Goal: Task Accomplishment & Management: Complete application form

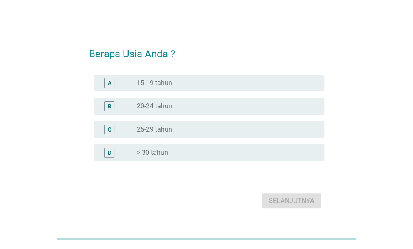
click at [190, 106] on div "radio_button_unchecked 20-24 tahun" at bounding box center [224, 106] width 174 height 8
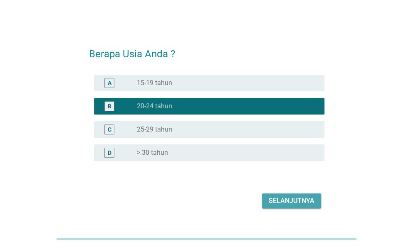
click at [306, 200] on div "Selanjutnya" at bounding box center [292, 201] width 46 height 10
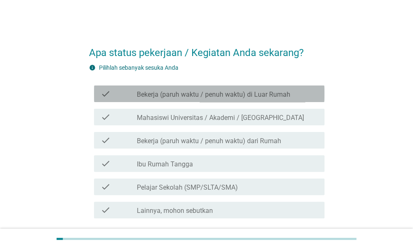
click at [293, 96] on div "check_box_outline_blank Bekerja (paruh waktu / penuh waktu) di Luar Rumah" at bounding box center [227, 94] width 181 height 10
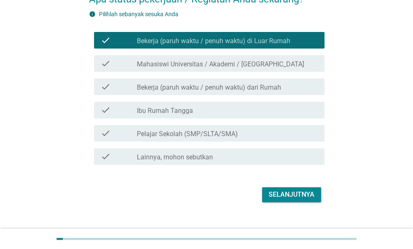
scroll to position [66, 0]
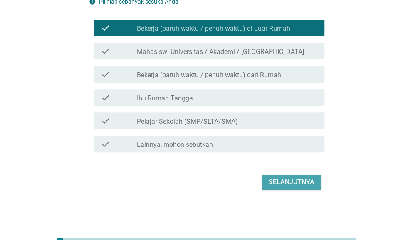
click at [309, 183] on div "Selanjutnya" at bounding box center [292, 183] width 46 height 10
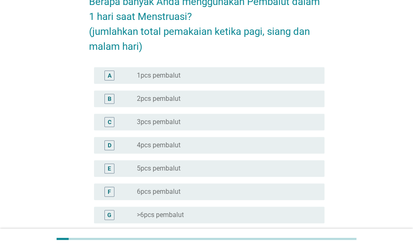
scroll to position [0, 0]
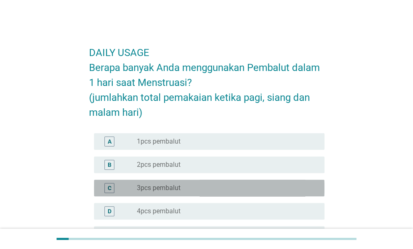
click at [173, 190] on label "3pcs pembalut" at bounding box center [159, 188] width 44 height 8
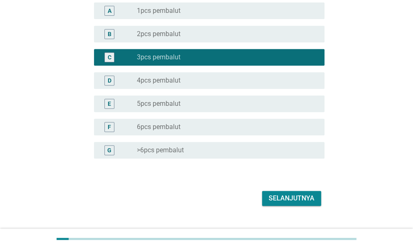
scroll to position [134, 0]
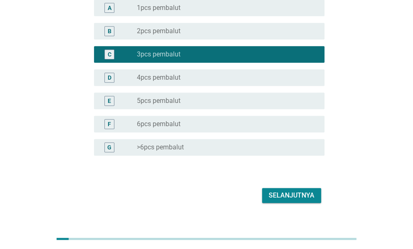
click at [285, 203] on button "Selanjutnya" at bounding box center [291, 195] width 59 height 15
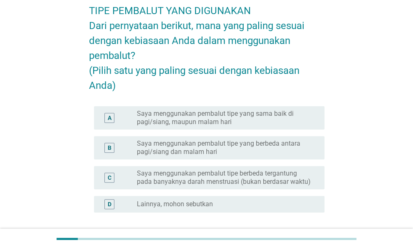
scroll to position [42, 0]
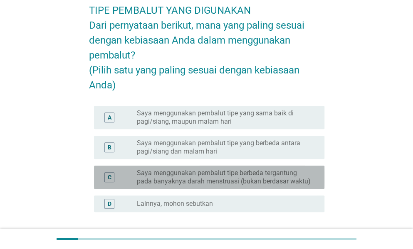
click at [266, 186] on label "Saya menggunakan pembalut tipe berbeda tergantung pada banyaknya darah menstrua…" at bounding box center [224, 177] width 174 height 17
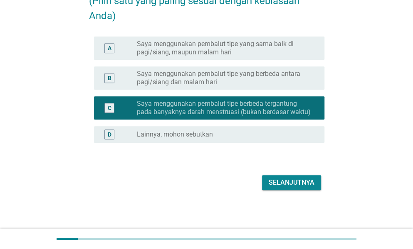
scroll to position [127, 0]
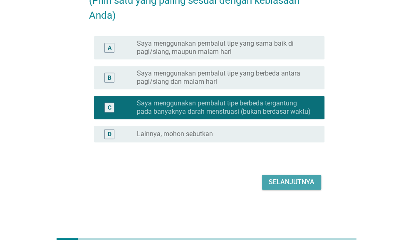
click at [304, 183] on div "Selanjutnya" at bounding box center [292, 183] width 46 height 10
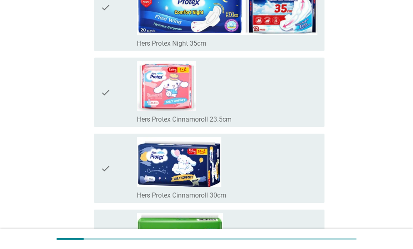
scroll to position [4720, 0]
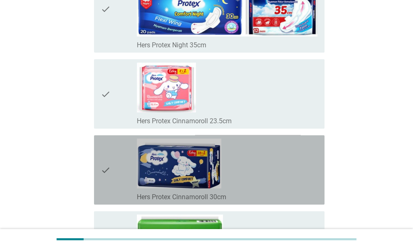
click at [234, 167] on div "check_box_outline_blank Hers Protex Cinnamoroll 30cm" at bounding box center [227, 170] width 181 height 63
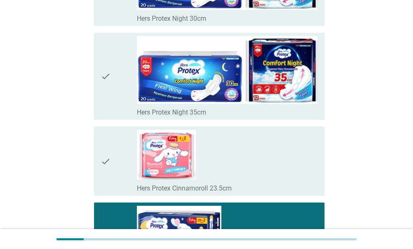
scroll to position [4652, 0]
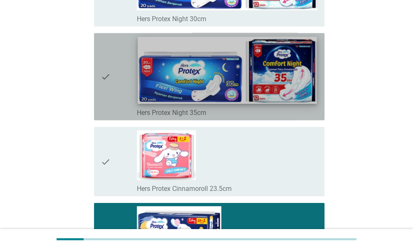
click at [269, 86] on img at bounding box center [227, 70] width 179 height 67
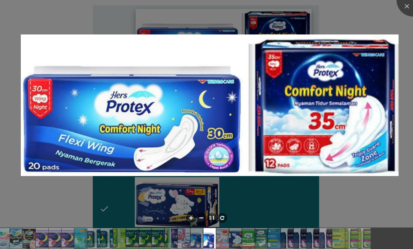
scroll to position [0, 0]
click at [409, 8] on div at bounding box center [412, -1] width 33 height 33
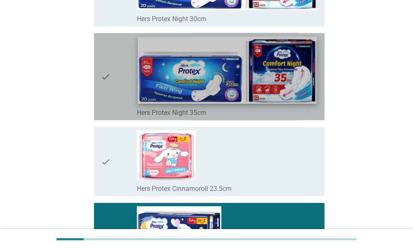
click at [230, 56] on img at bounding box center [227, 70] width 179 height 67
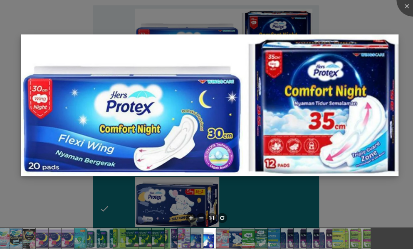
scroll to position [0, 373]
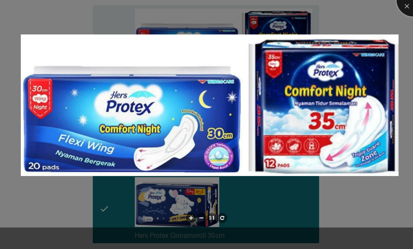
click at [412, 5] on div at bounding box center [412, -1] width 33 height 33
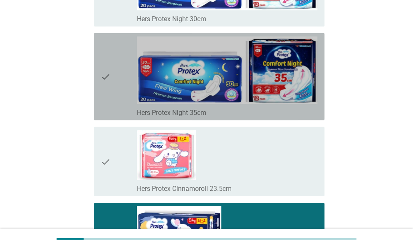
click at [108, 103] on icon "check" at bounding box center [106, 77] width 10 height 81
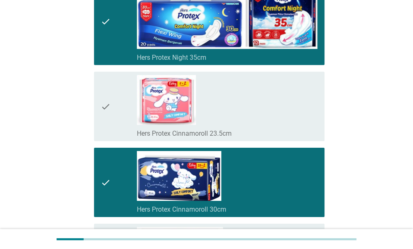
scroll to position [4708, 0]
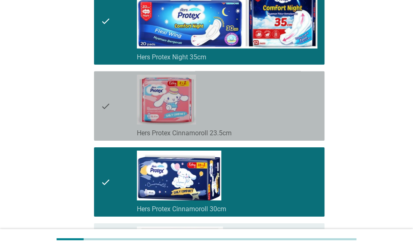
click at [292, 98] on div "check_box_outline_blank Hers Protex Cinnamoroll 23.5cm" at bounding box center [227, 106] width 181 height 63
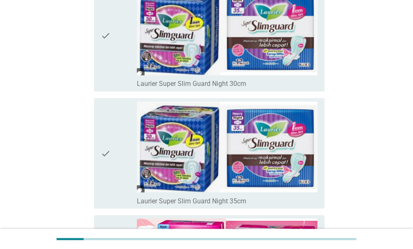
scroll to position [1869, 0]
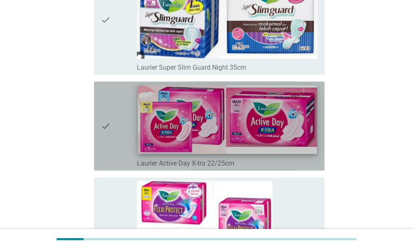
click at [275, 121] on img at bounding box center [227, 120] width 179 height 69
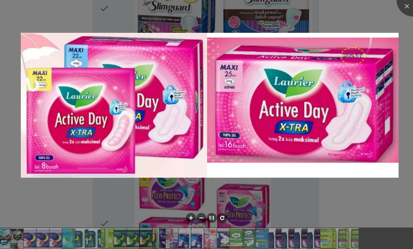
scroll to position [0, 57]
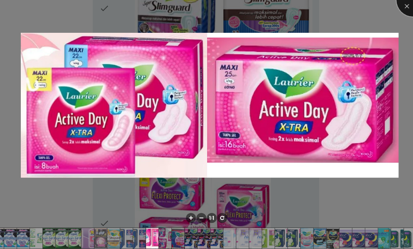
click at [405, 11] on div at bounding box center [412, -1] width 33 height 33
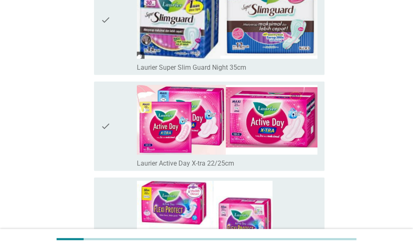
click at [113, 108] on div "check" at bounding box center [119, 126] width 36 height 82
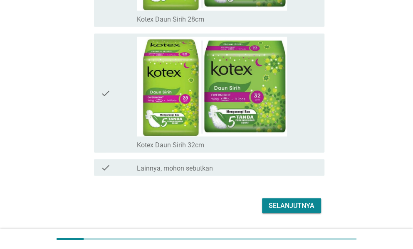
scroll to position [5840, 0]
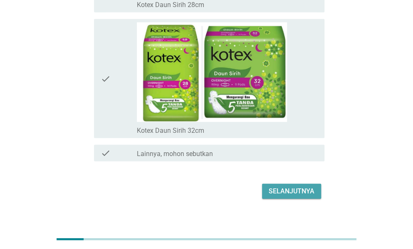
click at [296, 187] on div "Selanjutnya" at bounding box center [292, 192] width 46 height 10
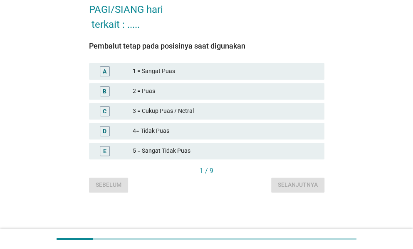
scroll to position [74, 0]
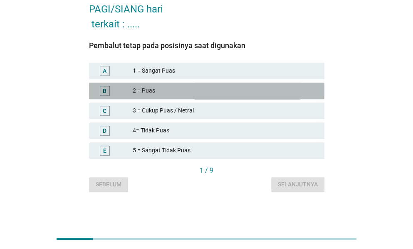
click at [188, 92] on div "2 = Puas" at bounding box center [225, 91] width 185 height 10
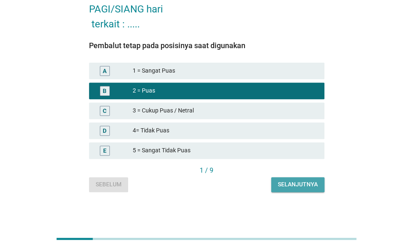
click at [293, 188] on div "Selanjutnya" at bounding box center [298, 184] width 40 height 9
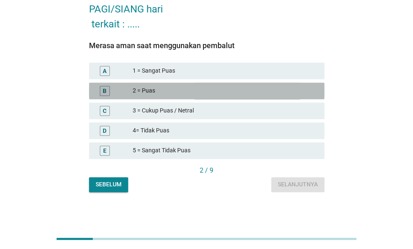
click at [177, 89] on div "2 = Puas" at bounding box center [225, 91] width 185 height 10
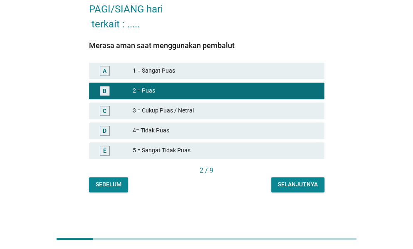
click at [281, 184] on div "Selanjutnya" at bounding box center [298, 184] width 40 height 9
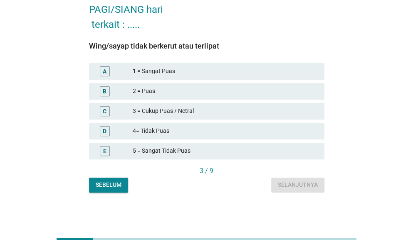
scroll to position [73, 0]
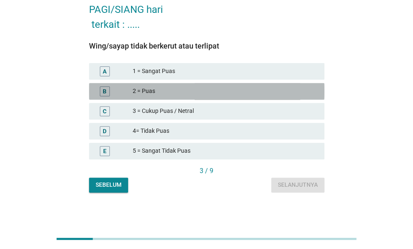
click at [108, 83] on div "B 2 = Puas" at bounding box center [206, 91] width 235 height 17
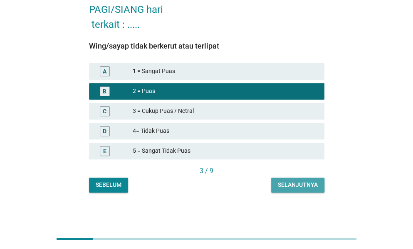
click at [276, 182] on button "Selanjutnya" at bounding box center [297, 185] width 53 height 15
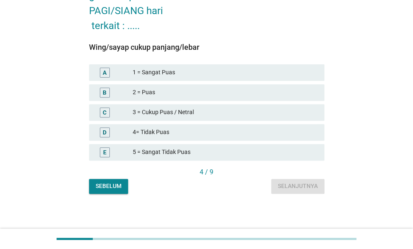
scroll to position [74, 0]
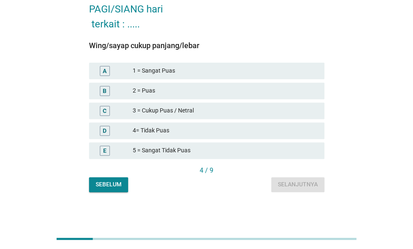
click at [176, 111] on div "3 = Cukup Puas / Netral" at bounding box center [225, 111] width 185 height 10
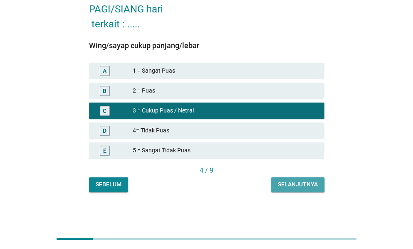
click at [279, 186] on div "Selanjutnya" at bounding box center [298, 184] width 40 height 9
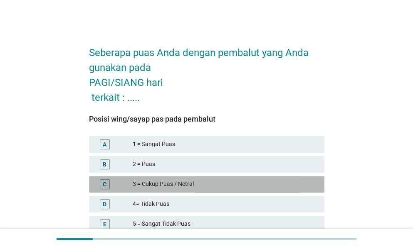
click at [193, 190] on div "C 3 = Cukup Puas / Netral" at bounding box center [206, 184] width 235 height 17
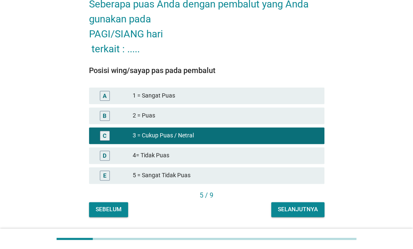
scroll to position [74, 0]
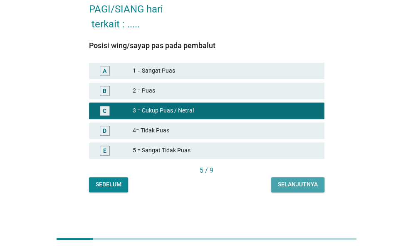
click at [304, 186] on div "Selanjutnya" at bounding box center [298, 184] width 40 height 9
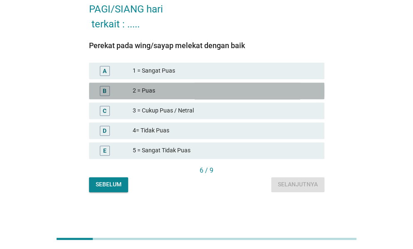
click at [194, 91] on div "2 = Puas" at bounding box center [225, 91] width 185 height 10
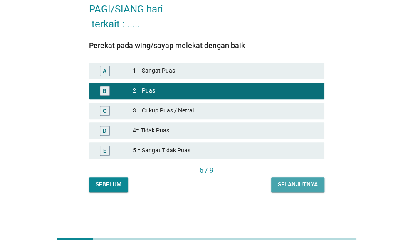
click at [297, 186] on div "Selanjutnya" at bounding box center [298, 184] width 40 height 9
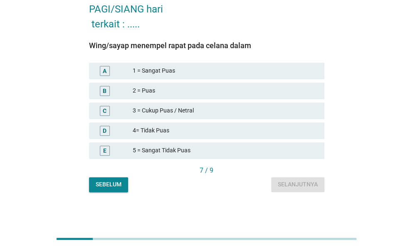
click at [180, 114] on div "3 = Cukup Puas / Netral" at bounding box center [225, 111] width 185 height 10
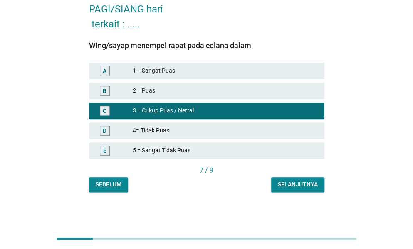
click at [290, 129] on div "4= Tidak Puas" at bounding box center [225, 131] width 185 height 10
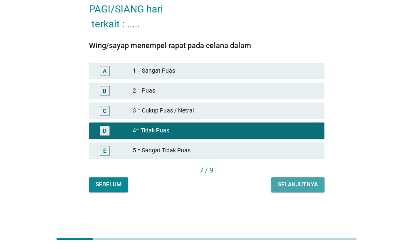
click at [307, 184] on div "Selanjutnya" at bounding box center [298, 184] width 40 height 9
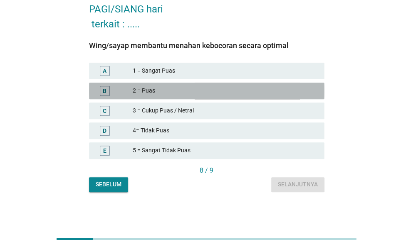
click at [211, 89] on div "2 = Puas" at bounding box center [225, 91] width 185 height 10
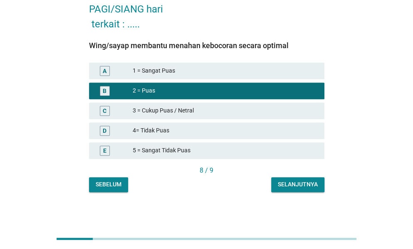
click at [292, 183] on div "Selanjutnya" at bounding box center [298, 184] width 40 height 9
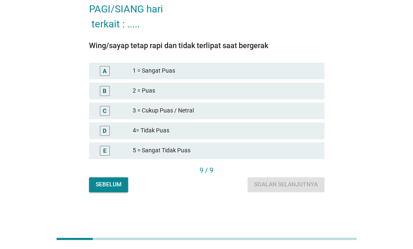
drag, startPoint x: 156, startPoint y: 110, endPoint x: 169, endPoint y: 114, distance: 14.1
click at [157, 110] on div "3 = Cukup Puas / Netral" at bounding box center [225, 111] width 185 height 10
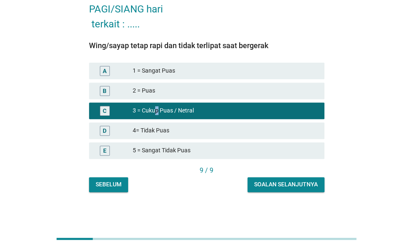
click at [269, 187] on div "Soalan selanjutnya" at bounding box center [286, 184] width 64 height 9
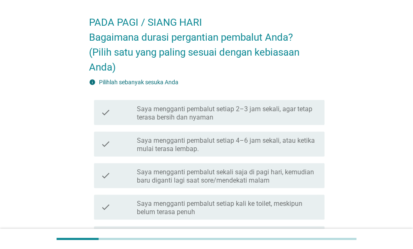
scroll to position [31, 0]
click at [261, 142] on label "Saya mengganti pembalut setiap 4–6 jam sekali, atau ketika mulai terasa lembap." at bounding box center [227, 144] width 181 height 17
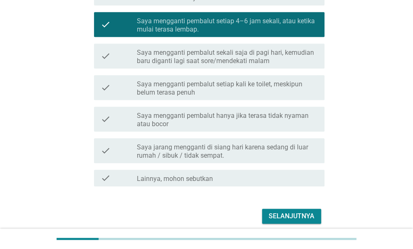
scroll to position [151, 0]
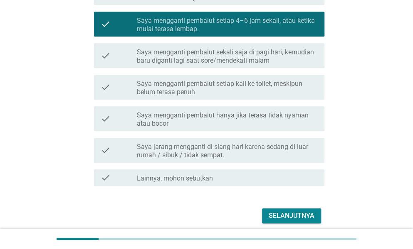
click at [265, 61] on label "Saya mengganti pembalut sekali saja di pagi hari, kemudian baru diganti lagi sa…" at bounding box center [227, 56] width 181 height 17
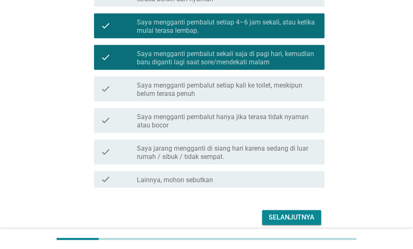
scroll to position [184, 0]
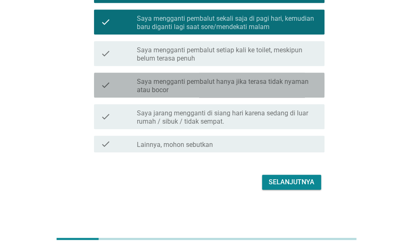
click at [296, 92] on label "Saya mengganti pembalut hanya jika terasa tidak nyaman atau bocor" at bounding box center [227, 86] width 181 height 17
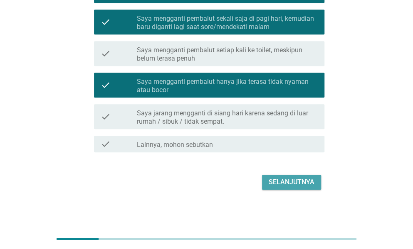
click at [313, 185] on div "Selanjutnya" at bounding box center [292, 183] width 46 height 10
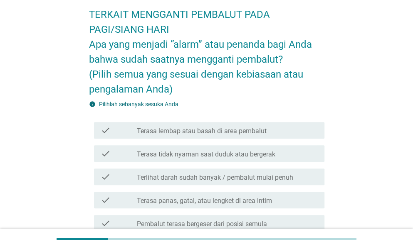
scroll to position [39, 0]
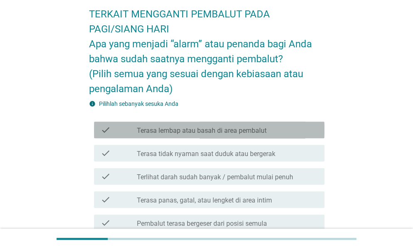
click at [254, 130] on label "Terasa lembap atau basah di area pembalut" at bounding box center [202, 131] width 130 height 8
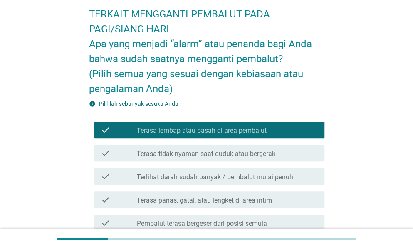
click at [259, 182] on div "check check_box_outline_blank Terlihat darah sudah banyak / pembalut mulai penuh" at bounding box center [209, 176] width 230 height 17
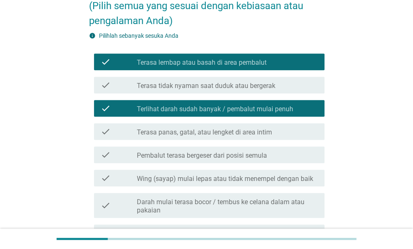
scroll to position [109, 0]
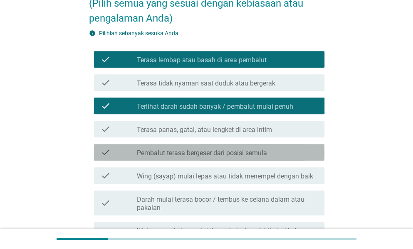
click at [272, 153] on div "check_box_outline_blank Pembalut terasa bergeser dari posisi semula" at bounding box center [227, 153] width 181 height 10
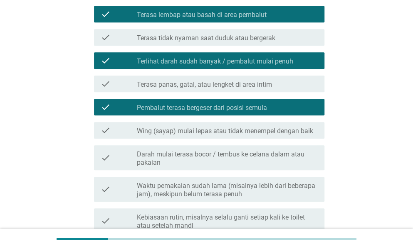
scroll to position [155, 0]
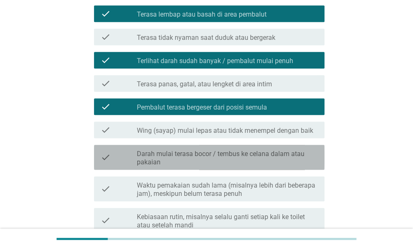
click at [285, 160] on label "Darah mulai terasa bocor / tembus ke celana dalam atau pakaian" at bounding box center [227, 158] width 181 height 17
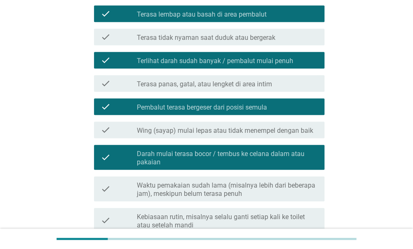
scroll to position [206, 0]
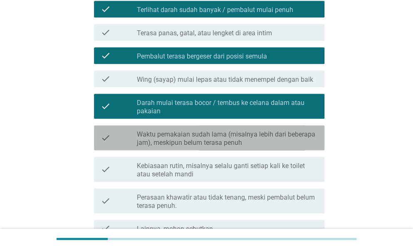
click at [285, 137] on label "Waktu pemakaian sudah lama (misalnya lebih dari beberapa jam), meskipun belum t…" at bounding box center [227, 139] width 181 height 17
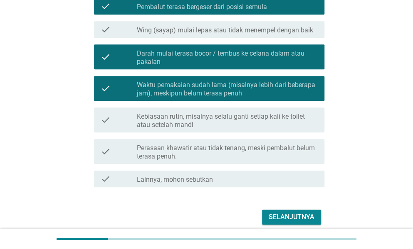
scroll to position [256, 0]
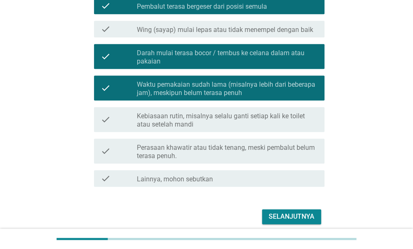
drag, startPoint x: 303, startPoint y: 154, endPoint x: 300, endPoint y: 215, distance: 60.8
click at [300, 215] on form "TERKAIT MENGGANTI PEMBALUT PADA PAGI/SIANG HARI Apa yang menjadi “alarm” atau p…" at bounding box center [206, 4] width 235 height 446
click at [300, 215] on div "Selanjutnya" at bounding box center [292, 217] width 46 height 10
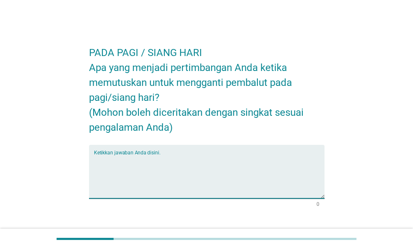
click at [139, 156] on textarea "Ketikkan jawaban Anda disini." at bounding box center [209, 177] width 230 height 44
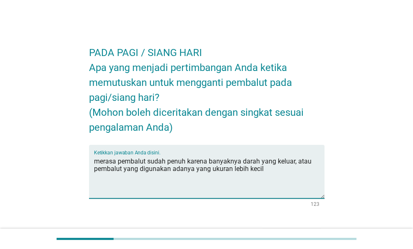
scroll to position [54, 0]
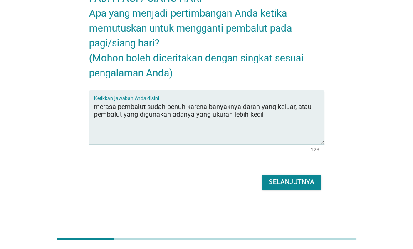
type textarea "merasa pembalut sudah penuh karena banyaknya darah yang keluar, atau pembalut y…"
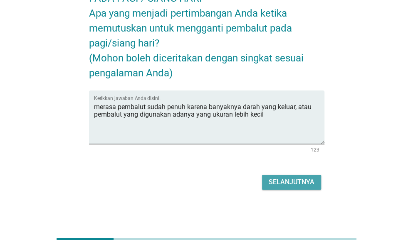
click at [299, 182] on div "Selanjutnya" at bounding box center [292, 183] width 46 height 10
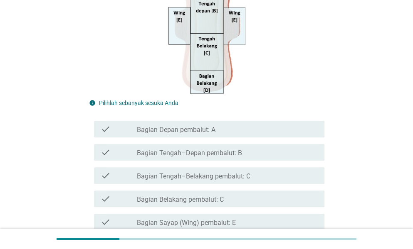
scroll to position [186, 0]
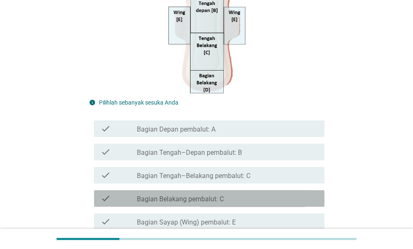
click at [234, 196] on div "check_box_outline_blank Bagian Belakang pembalut: C" at bounding box center [227, 199] width 181 height 10
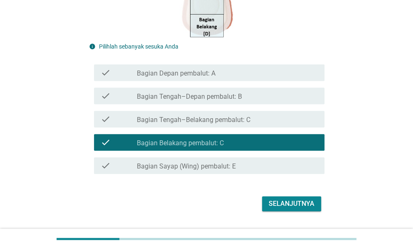
scroll to position [242, 0]
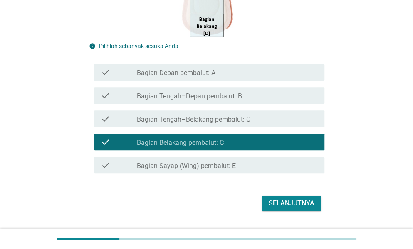
click at [304, 205] on div "Selanjutnya" at bounding box center [292, 204] width 46 height 10
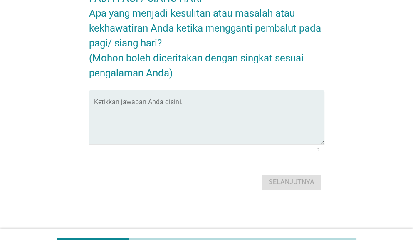
scroll to position [0, 0]
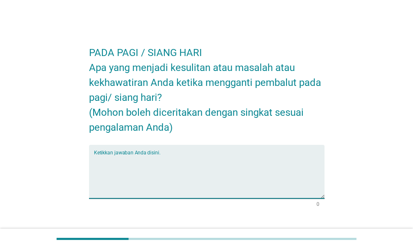
click at [152, 158] on textarea "Ketikkan jawaban Anda disini." at bounding box center [209, 177] width 230 height 44
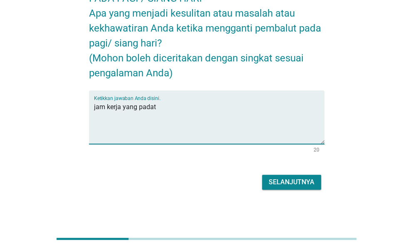
type textarea "jam kerja yang padat"
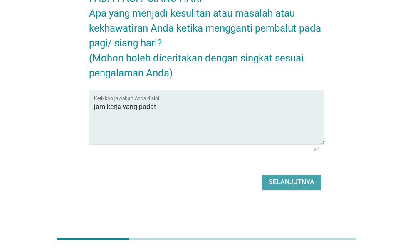
click at [306, 177] on button "Selanjutnya" at bounding box center [291, 182] width 59 height 15
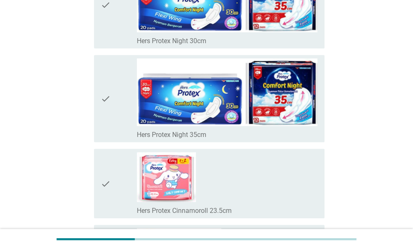
scroll to position [4594, 0]
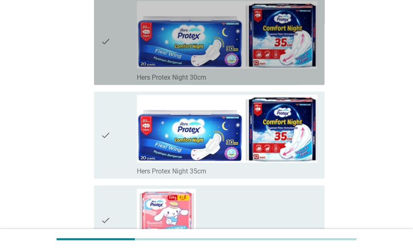
click at [106, 67] on icon "check" at bounding box center [106, 41] width 10 height 81
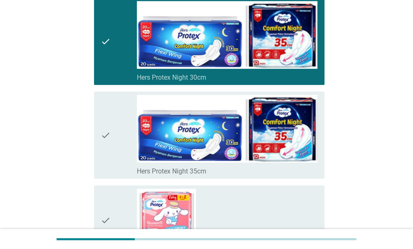
click at [117, 148] on div "check" at bounding box center [119, 135] width 36 height 81
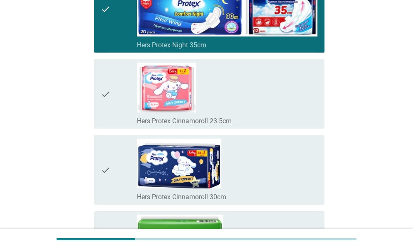
scroll to position [4752, 0]
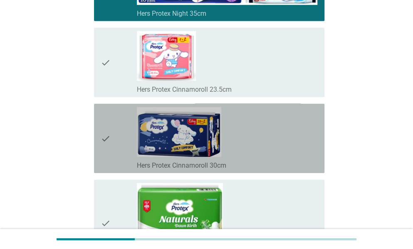
click at [116, 157] on div "check" at bounding box center [119, 138] width 36 height 63
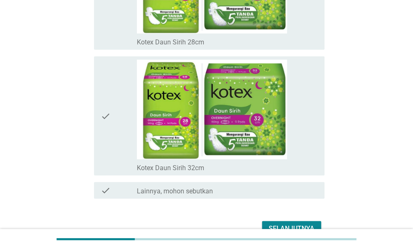
scroll to position [5840, 0]
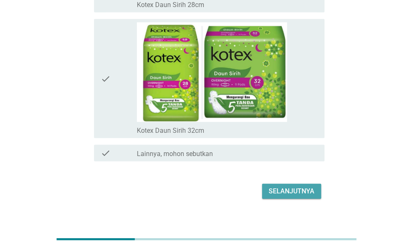
click at [301, 187] on div "Selanjutnya" at bounding box center [292, 192] width 46 height 10
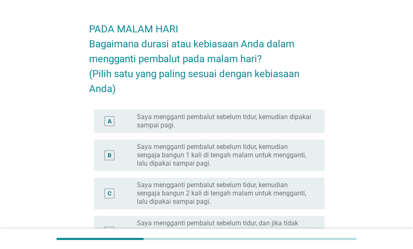
scroll to position [24, 0]
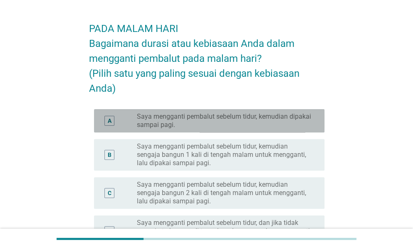
click at [287, 126] on label "Saya mengganti pembalut sebelum tidur, kemudian dipakai sampai pagi." at bounding box center [224, 121] width 174 height 17
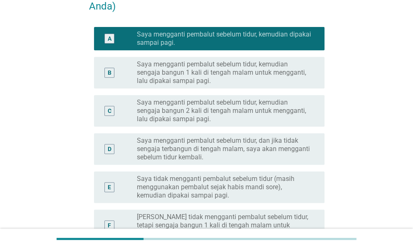
scroll to position [112, 0]
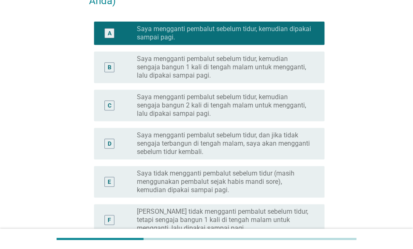
click at [265, 176] on label "Saya tidak mengganti pembalut sebelum tidur (masih menggunakan pembalut sejak h…" at bounding box center [224, 182] width 174 height 25
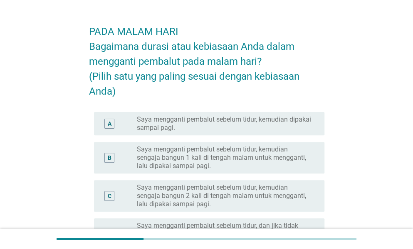
scroll to position [27, 0]
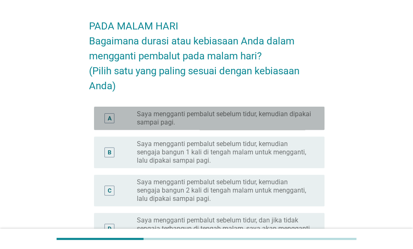
click at [250, 113] on label "Saya mengganti pembalut sebelum tidur, kemudian dipakai sampai pagi." at bounding box center [224, 118] width 174 height 17
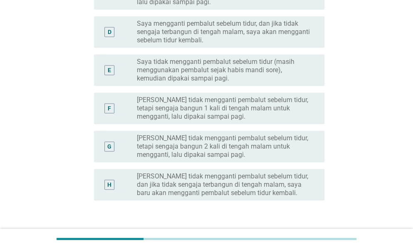
scroll to position [282, 0]
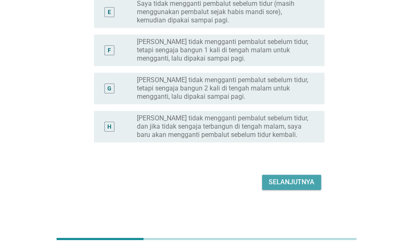
click at [306, 185] on div "Selanjutnya" at bounding box center [292, 183] width 46 height 10
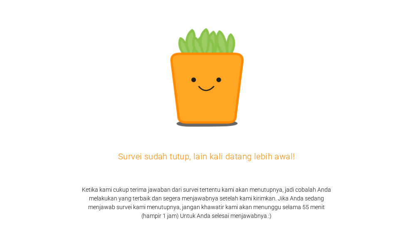
scroll to position [0, 0]
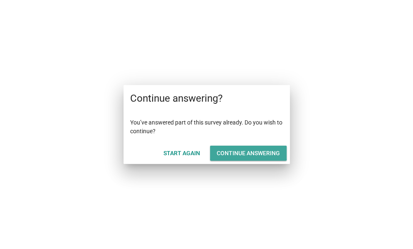
click at [227, 147] on button "Continue answering" at bounding box center [248, 153] width 77 height 15
